Goal: Book appointment/travel/reservation

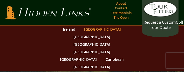
click at [82, 29] on link "[GEOGRAPHIC_DATA]" at bounding box center [103, 29] width 42 height 8
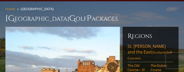
scroll to position [78, 0]
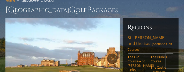
click at [135, 35] on link "[GEOGRAPHIC_DATA][PERSON_NAME] and the East (Scotland Golf Courses)" at bounding box center [151, 44] width 46 height 19
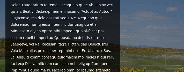
scroll to position [622, 0]
